Goal: Register for event/course

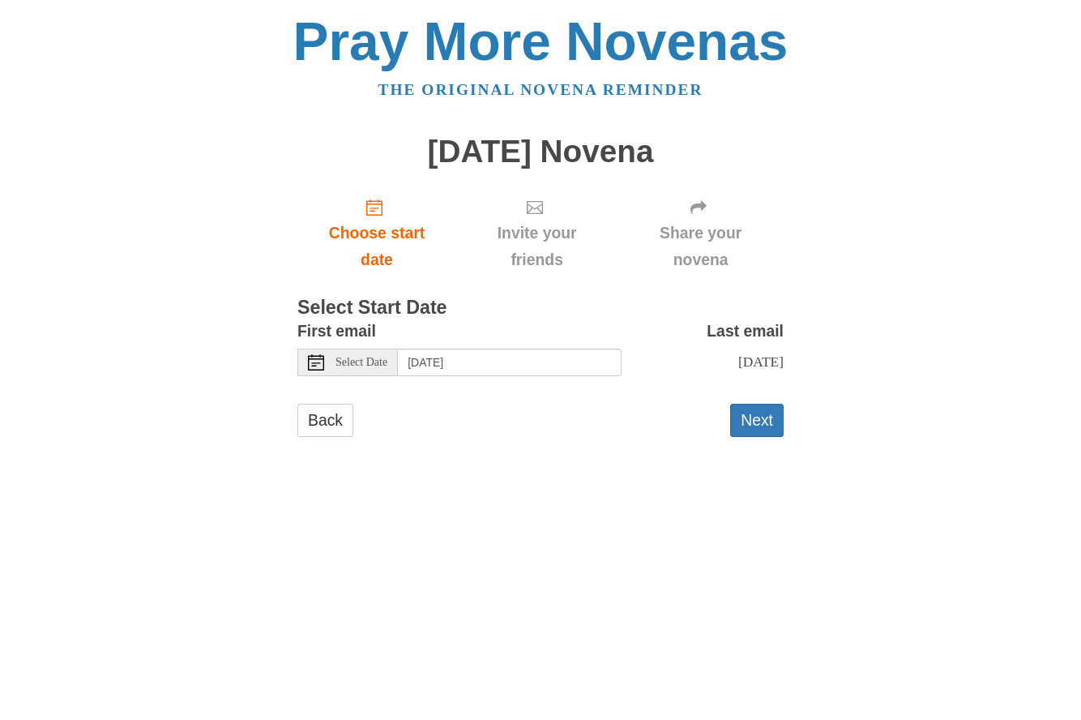
click at [380, 364] on span "Select Date" at bounding box center [362, 362] width 52 height 11
click at [764, 422] on button "Next" at bounding box center [756, 420] width 53 height 33
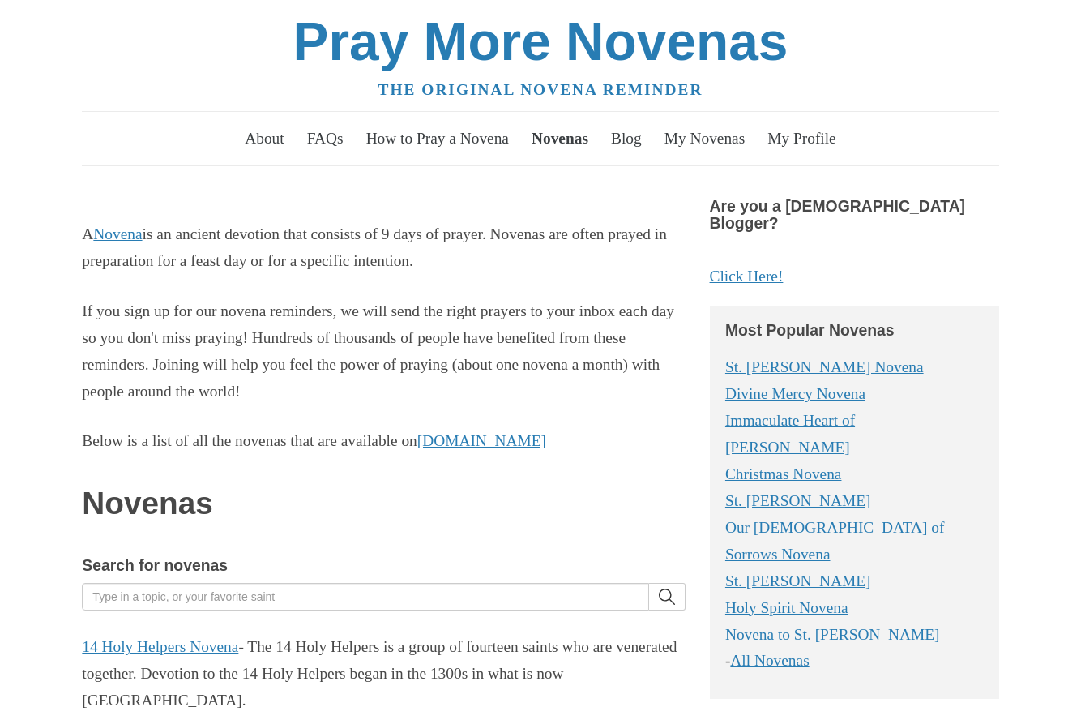
scroll to position [301, 0]
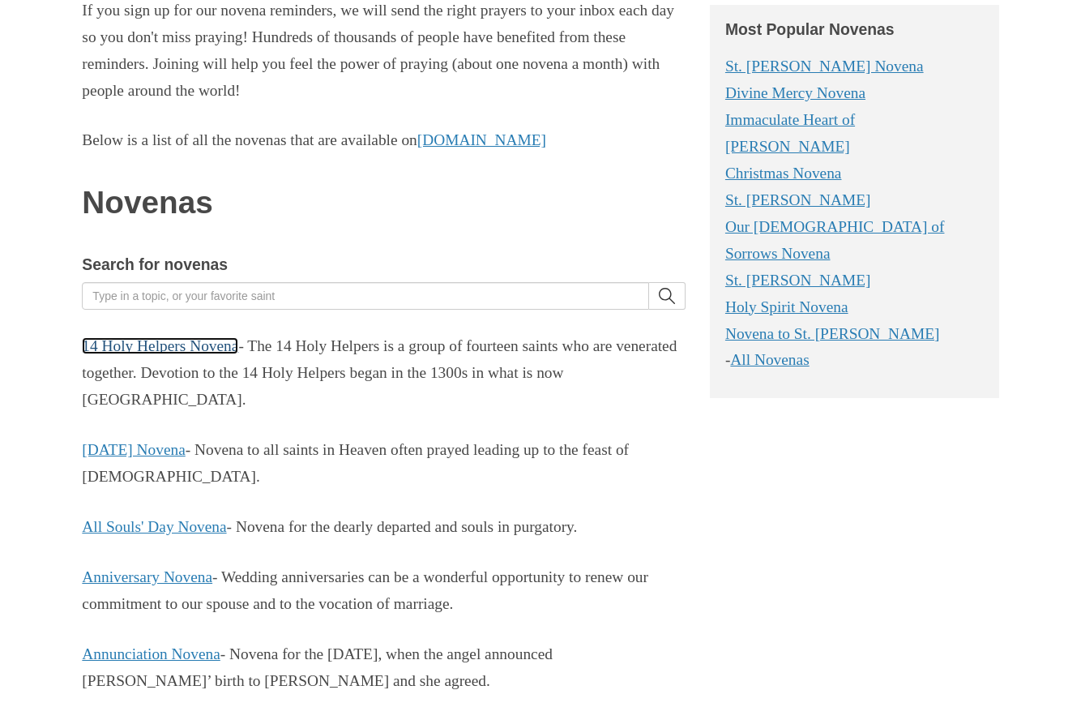
click at [184, 345] on link "14 Holy Helpers Novena" at bounding box center [160, 345] width 156 height 17
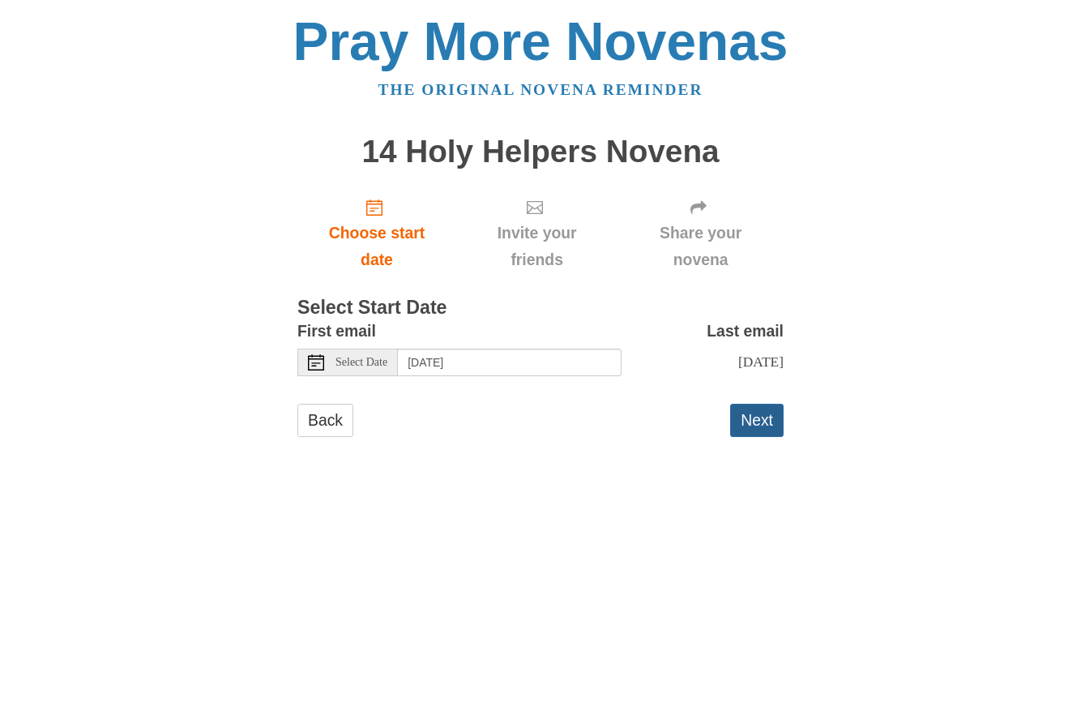
click at [767, 418] on button "Next" at bounding box center [756, 420] width 53 height 33
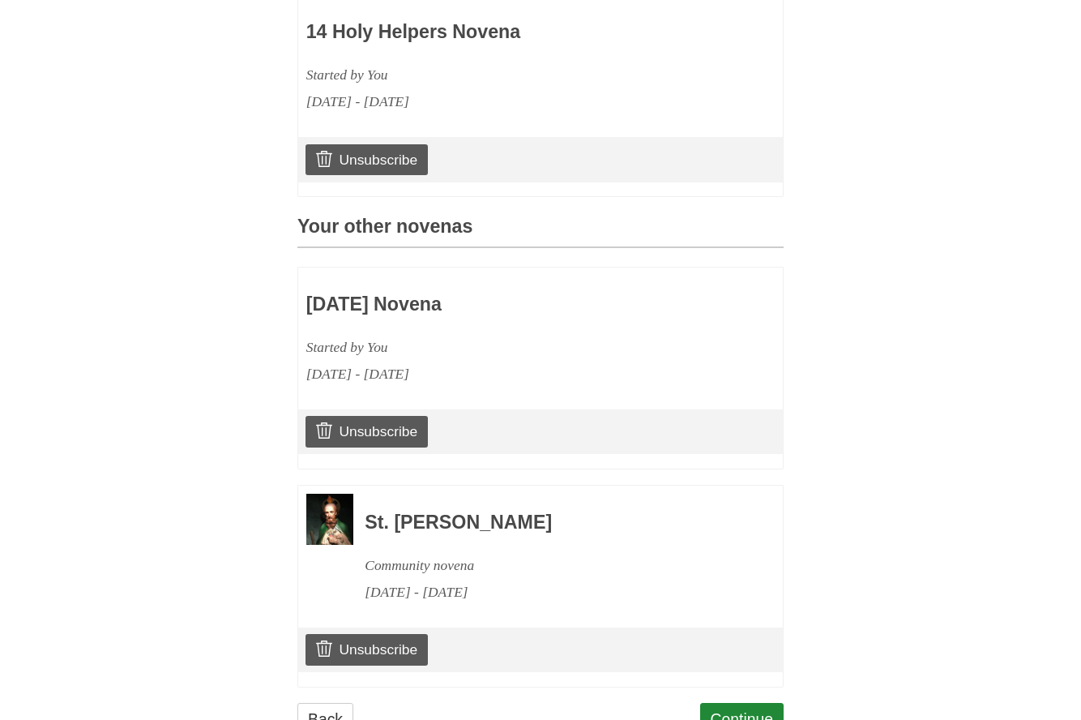
scroll to position [512, 0]
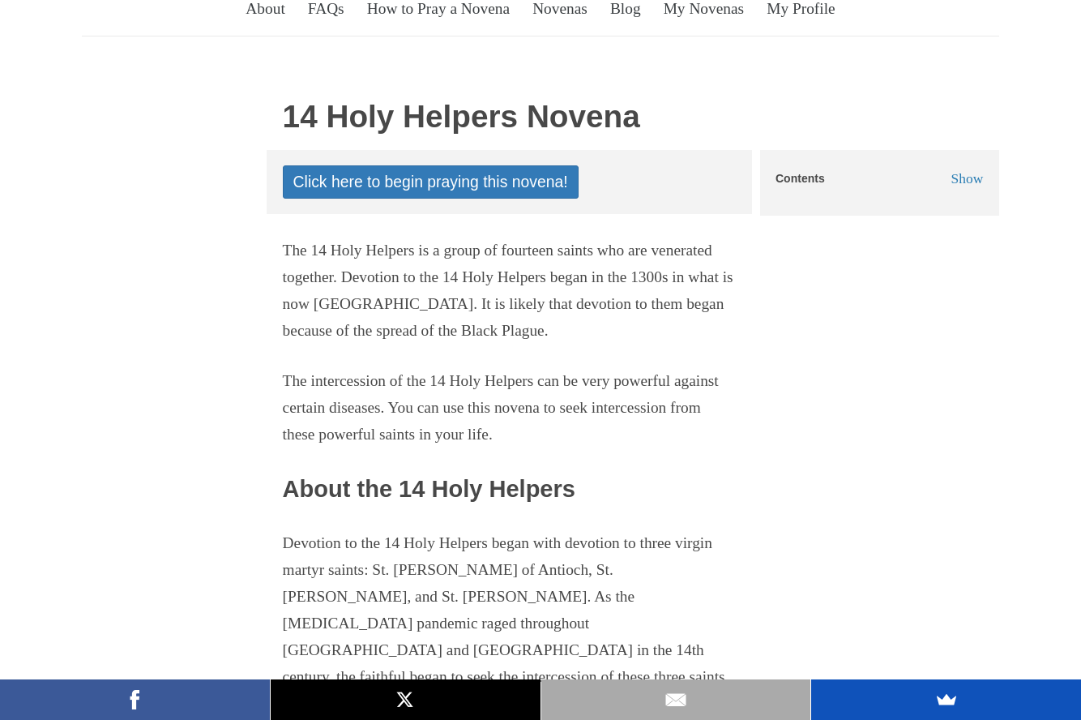
scroll to position [166, 0]
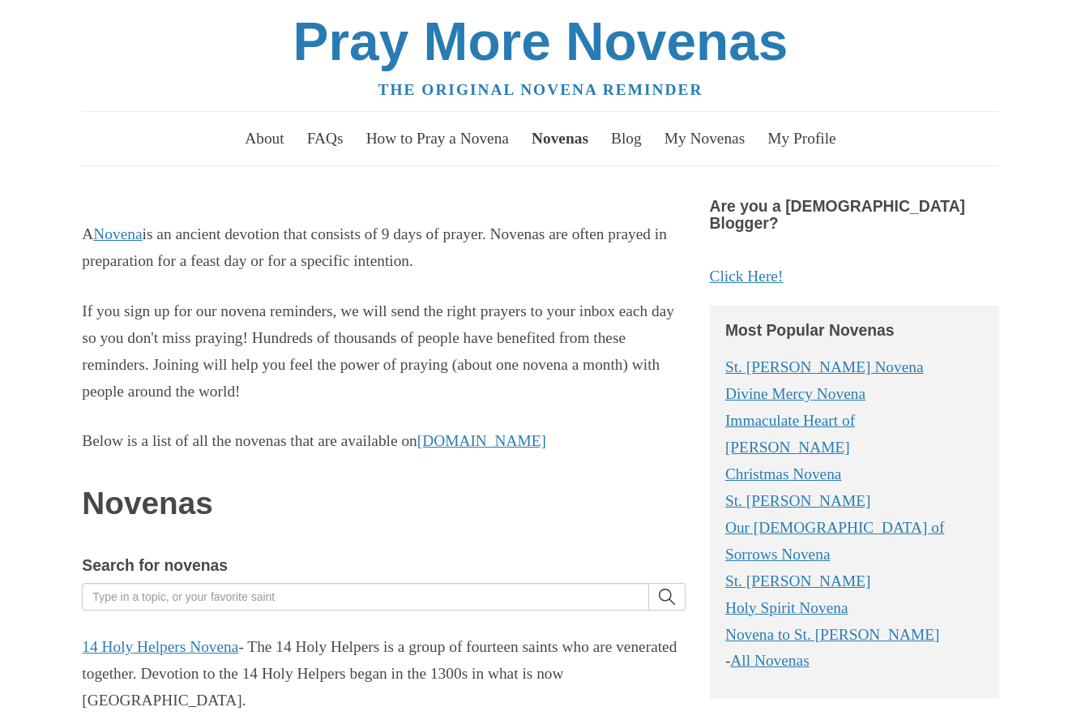
scroll to position [297, 0]
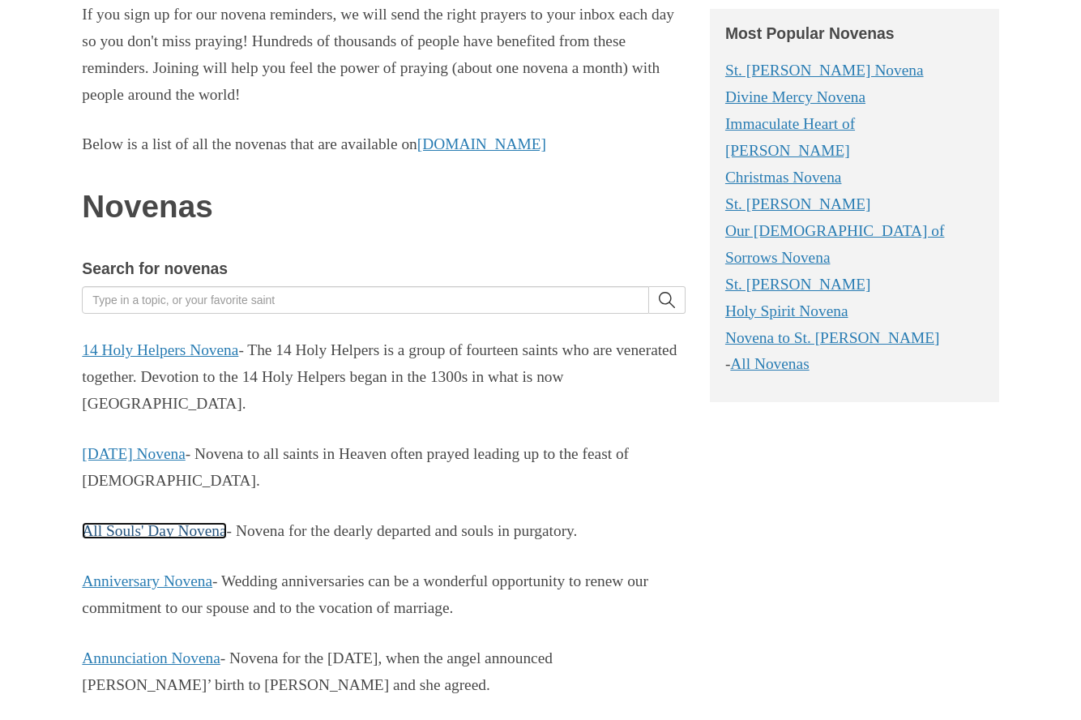
click at [194, 533] on link "All Souls' Day Novena" at bounding box center [154, 530] width 144 height 17
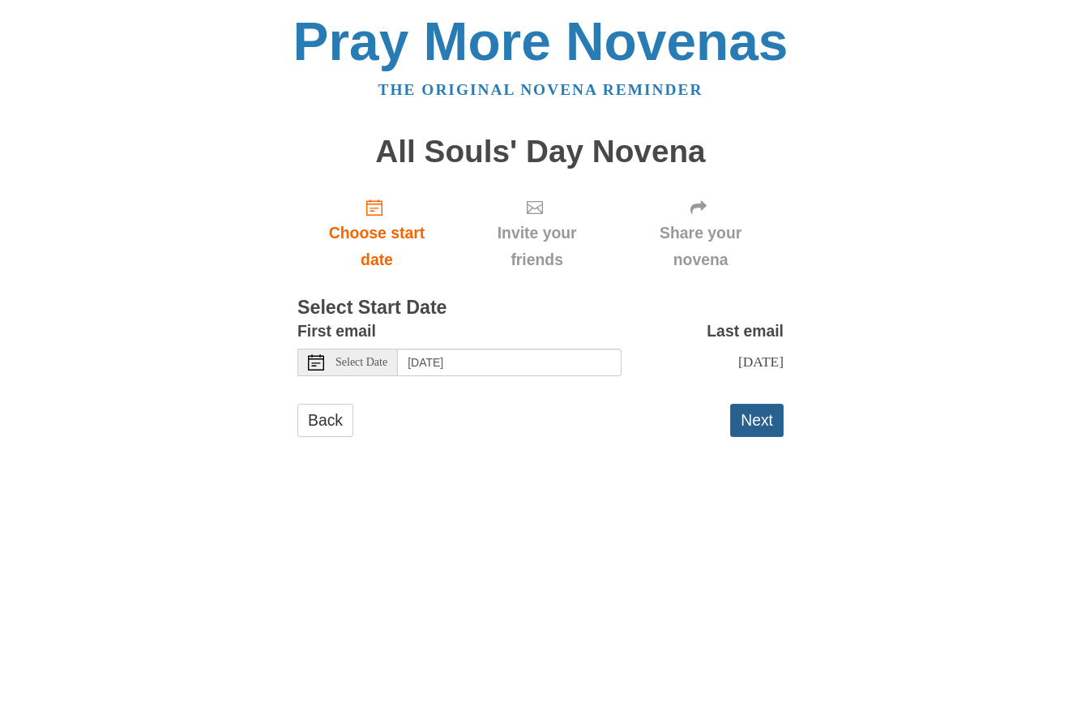
click at [757, 430] on button "Next" at bounding box center [756, 420] width 53 height 33
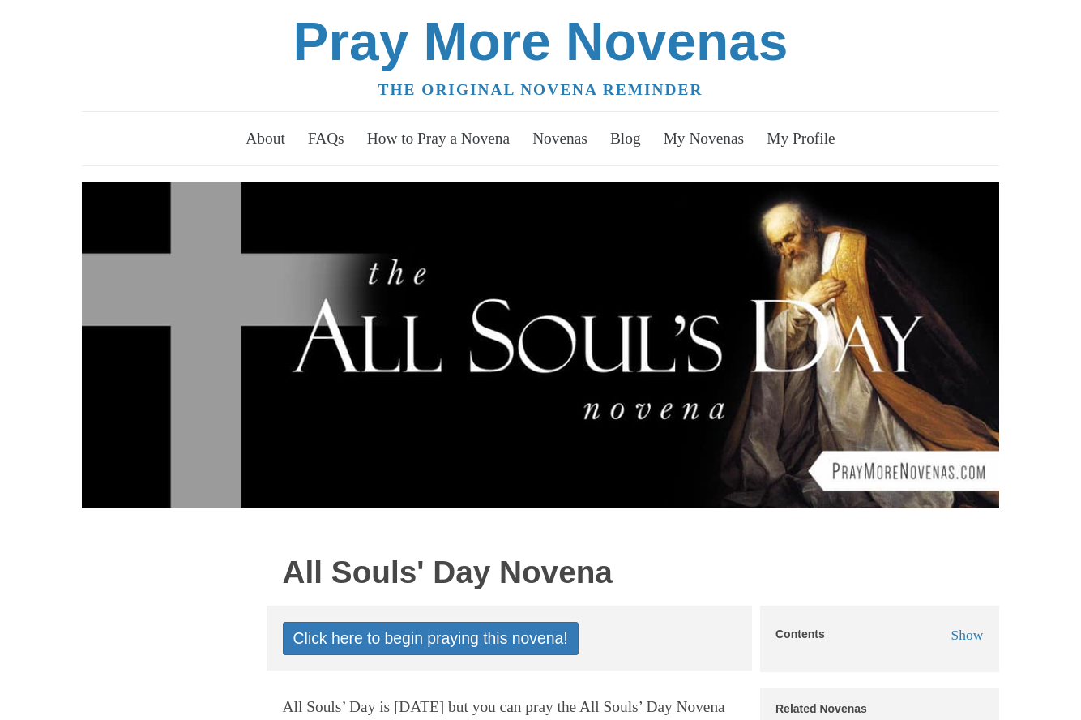
scroll to position [304, 0]
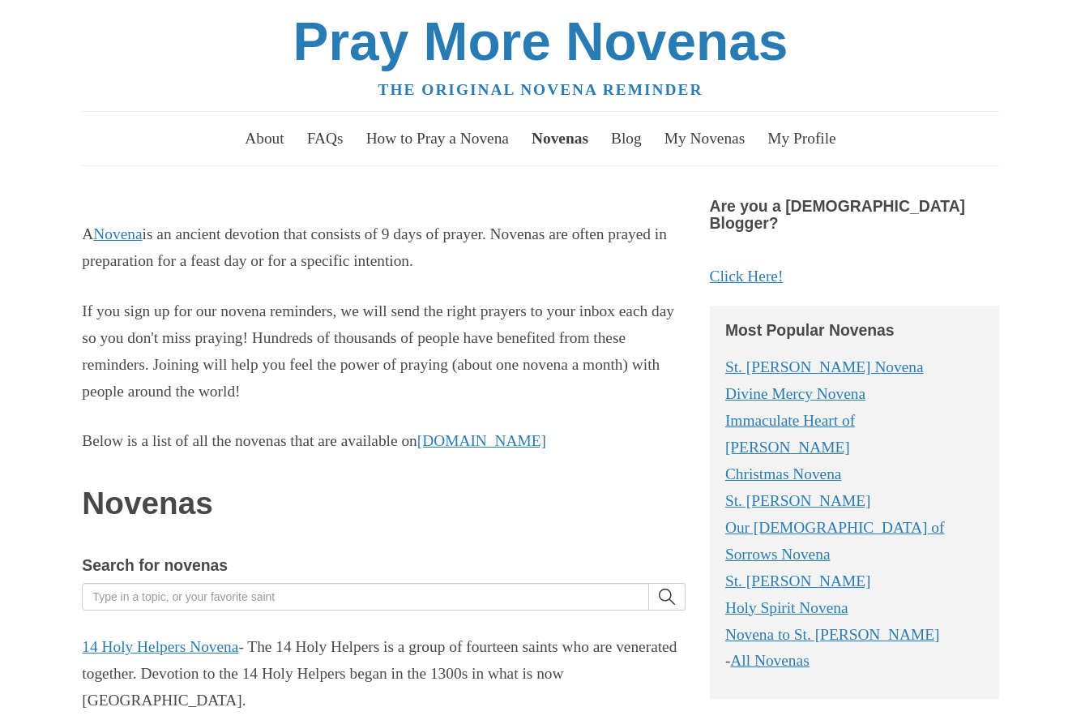
scroll to position [297, 0]
